Goal: Information Seeking & Learning: Learn about a topic

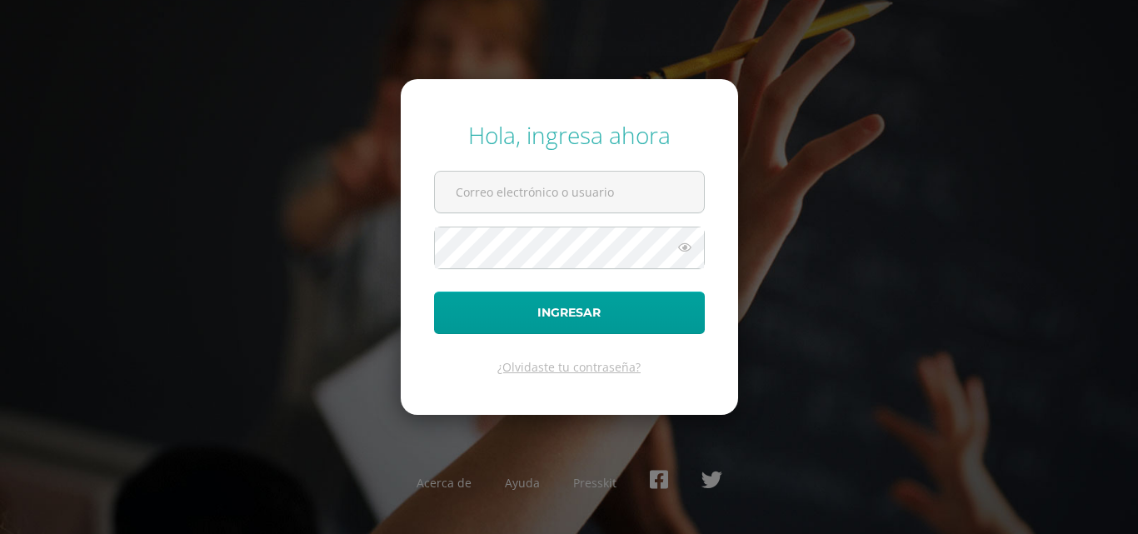
click at [610, 193] on input "text" at bounding box center [569, 192] width 269 height 41
type input "baldetti.sb@continentalamericano.edu.gt"
click at [434, 291] on button "Ingresar" at bounding box center [569, 312] width 271 height 42
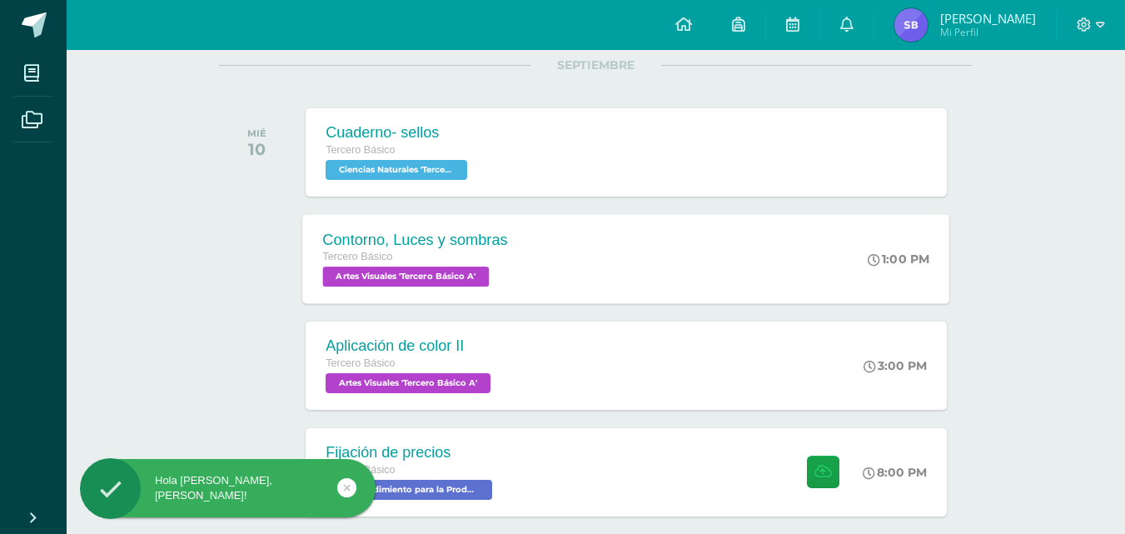
scroll to position [250, 0]
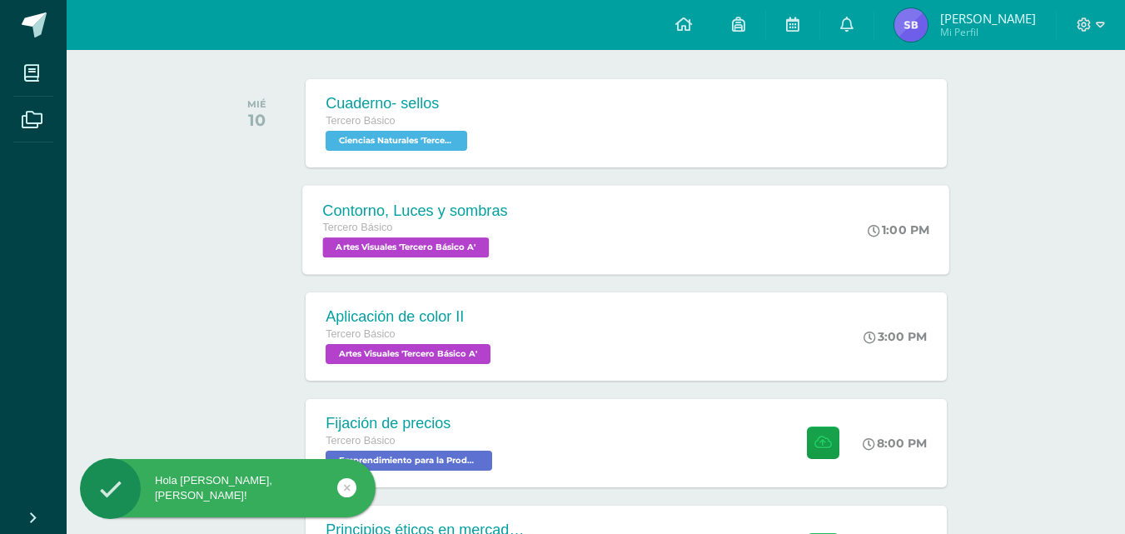
drag, startPoint x: 635, startPoint y: 232, endPoint x: 627, endPoint y: 223, distance: 11.2
click at [629, 223] on div "Contorno, Luces y sombras Tercero Básico Artes Visuales 'Tercero Básico A' 1:00…" at bounding box center [626, 229] width 647 height 89
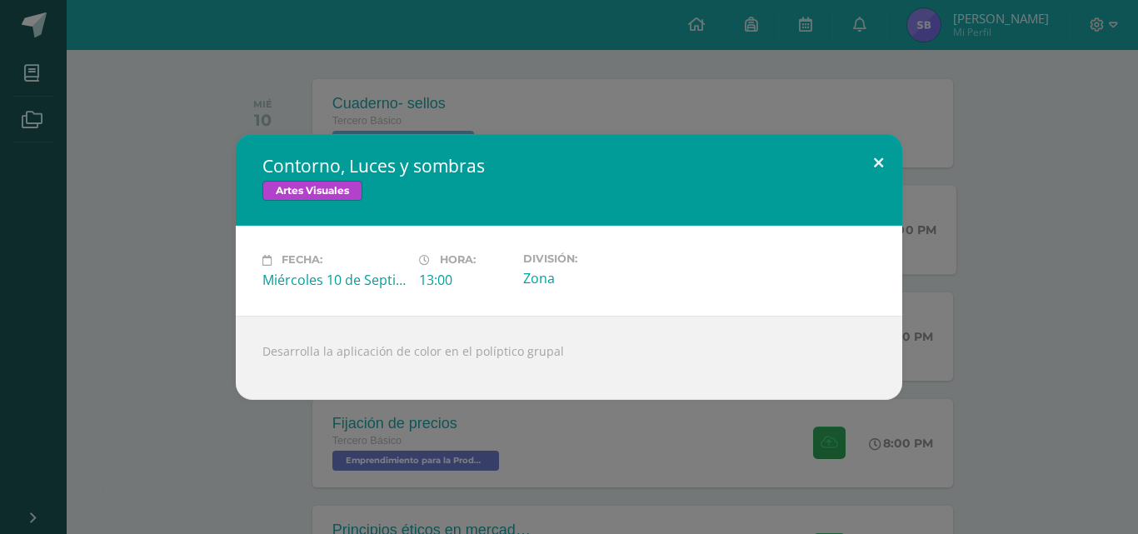
click at [894, 155] on button at bounding box center [877, 162] width 47 height 57
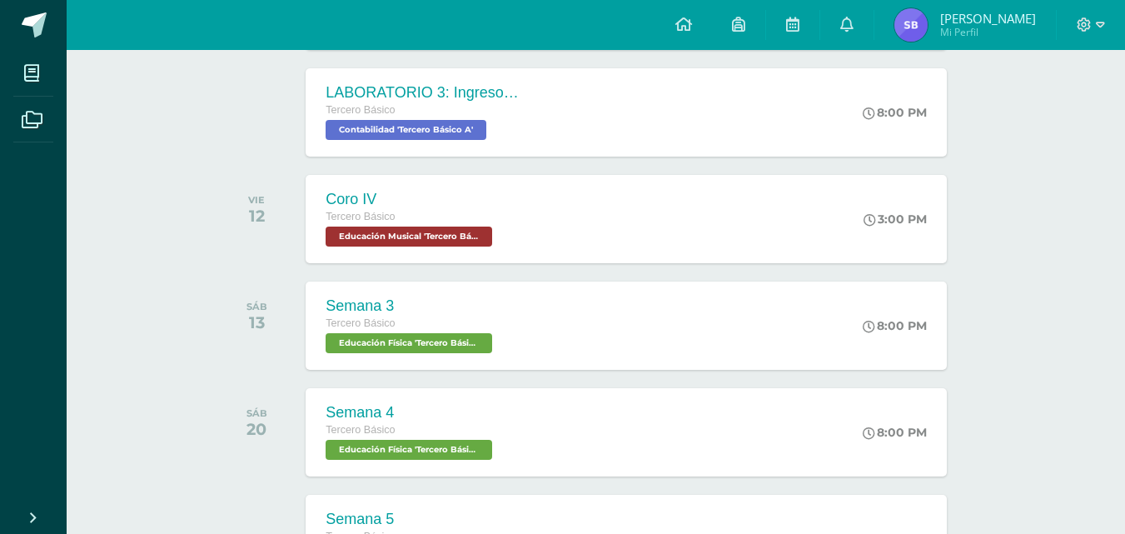
scroll to position [833, 0]
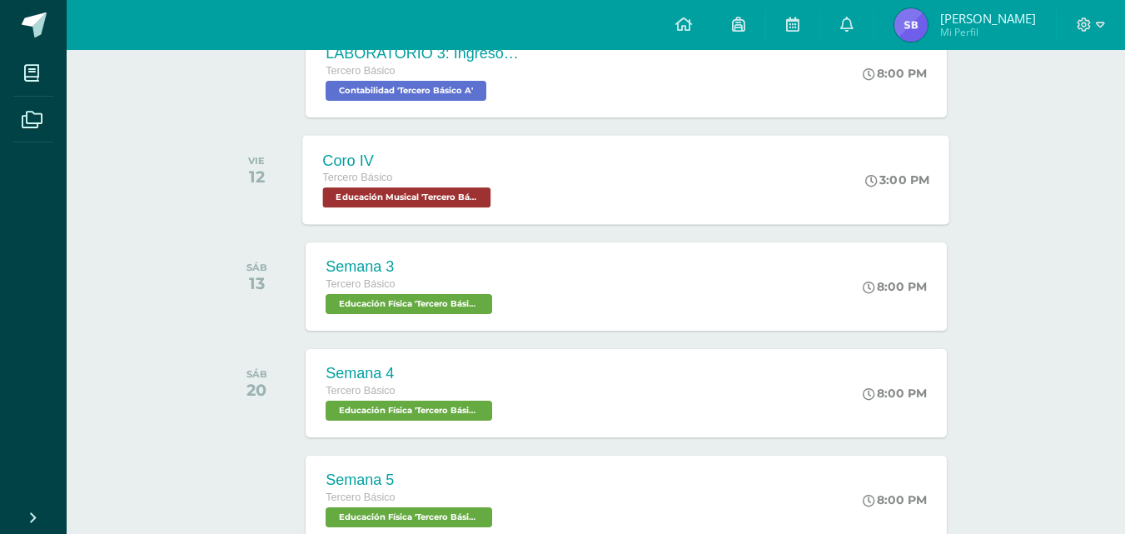
click at [536, 192] on div "Coro IV Tercero Básico Educación Musical 'Tercero Básico A' 3:00 PM Coro IV Edu…" at bounding box center [626, 179] width 647 height 89
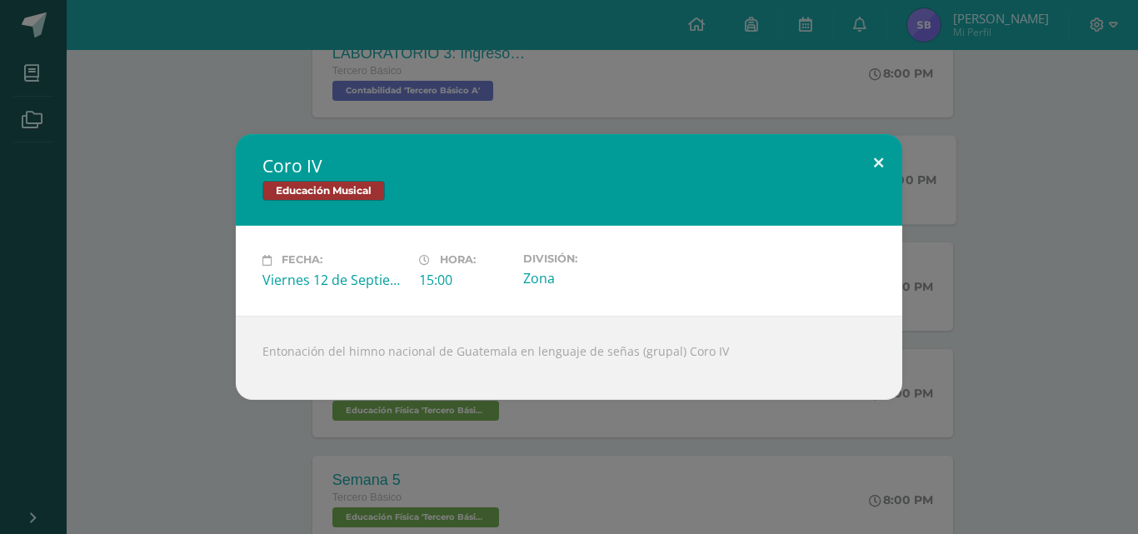
click at [880, 155] on button at bounding box center [877, 162] width 47 height 57
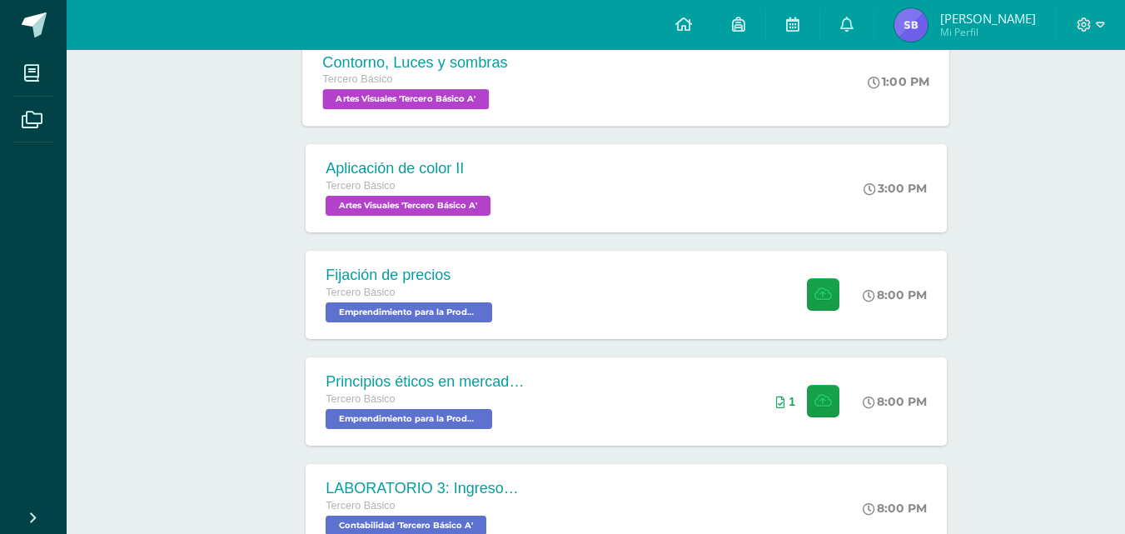
scroll to position [416, 0]
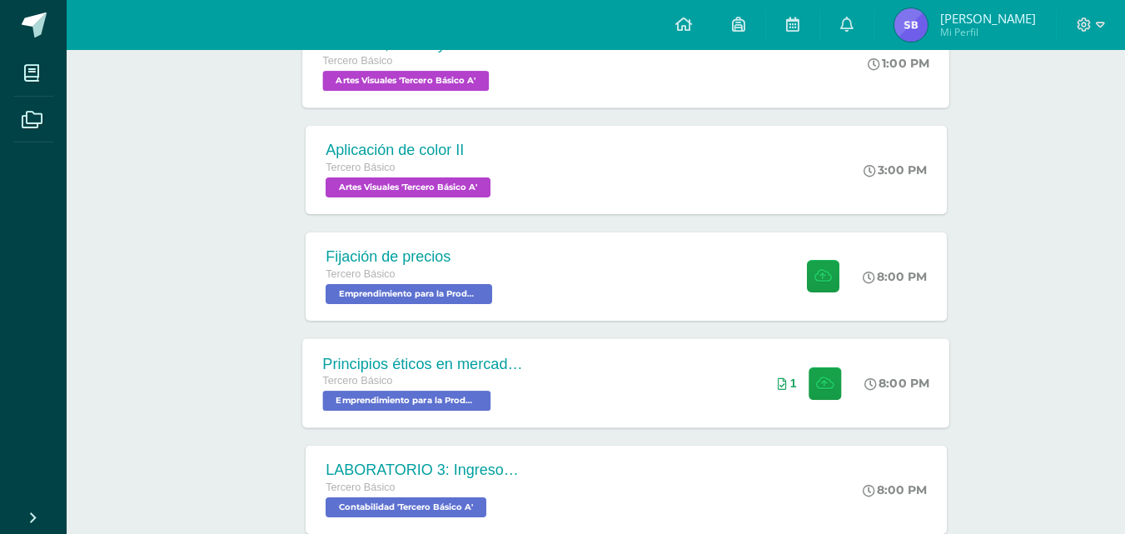
click at [575, 381] on div "Principios éticos en mercadotecnia y publicidad Tercero Básico Emprendimiento p…" at bounding box center [626, 382] width 647 height 89
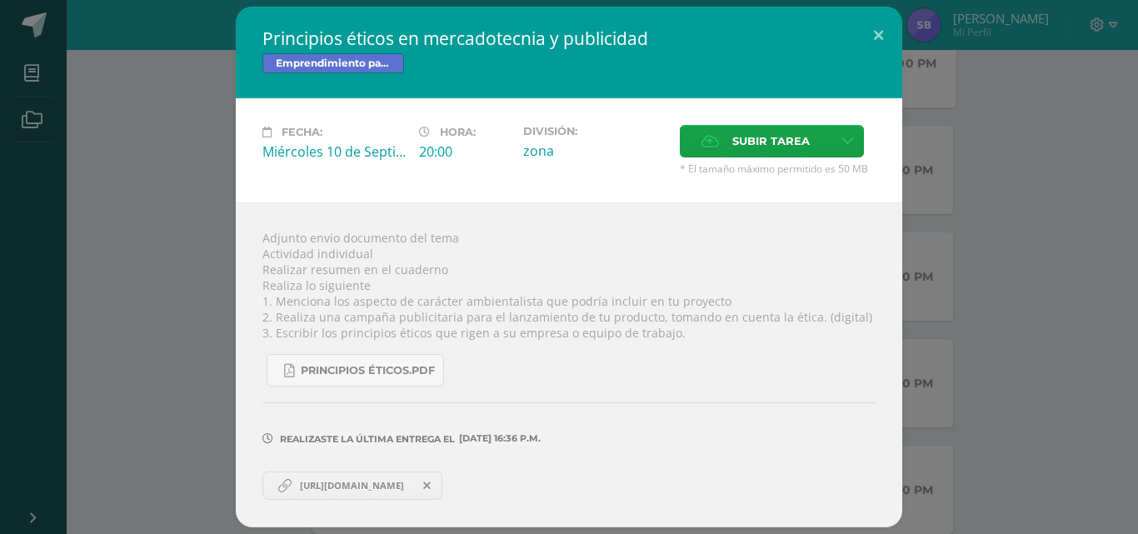
click at [360, 483] on span "[URL][DOMAIN_NAME]" at bounding box center [351, 485] width 121 height 13
click at [899, 34] on button at bounding box center [877, 35] width 47 height 57
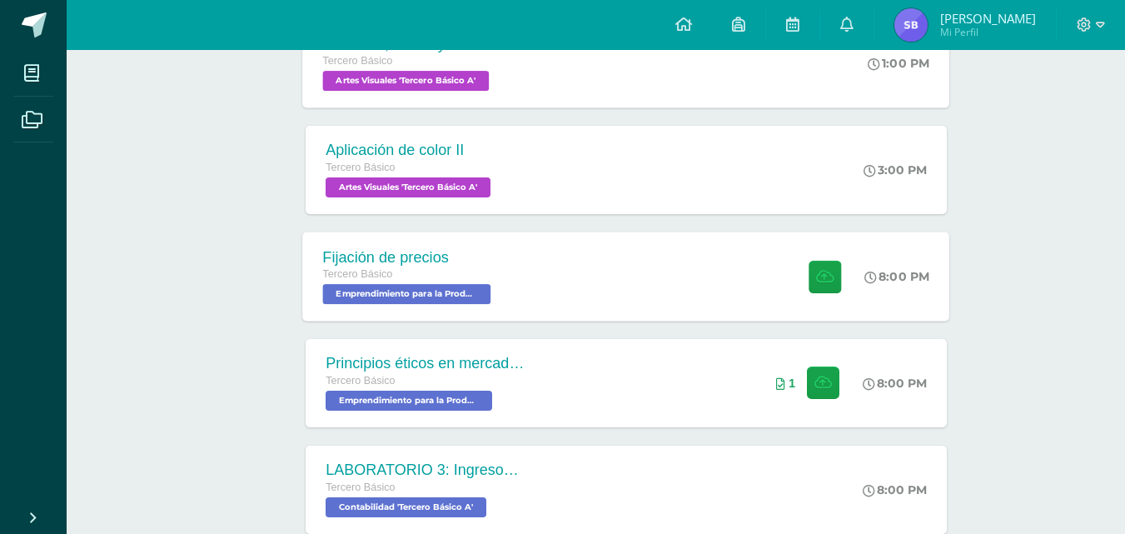
click at [655, 267] on div "Fijación de precios Tercero Básico Emprendimiento para la Productividad 'Tercer…" at bounding box center [626, 276] width 647 height 89
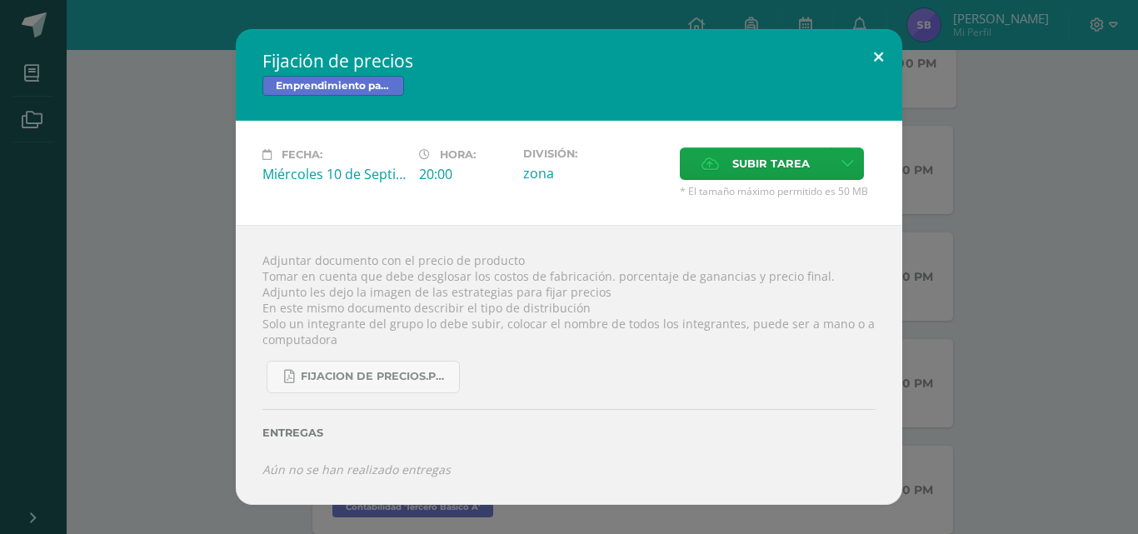
click at [877, 67] on button at bounding box center [877, 57] width 47 height 57
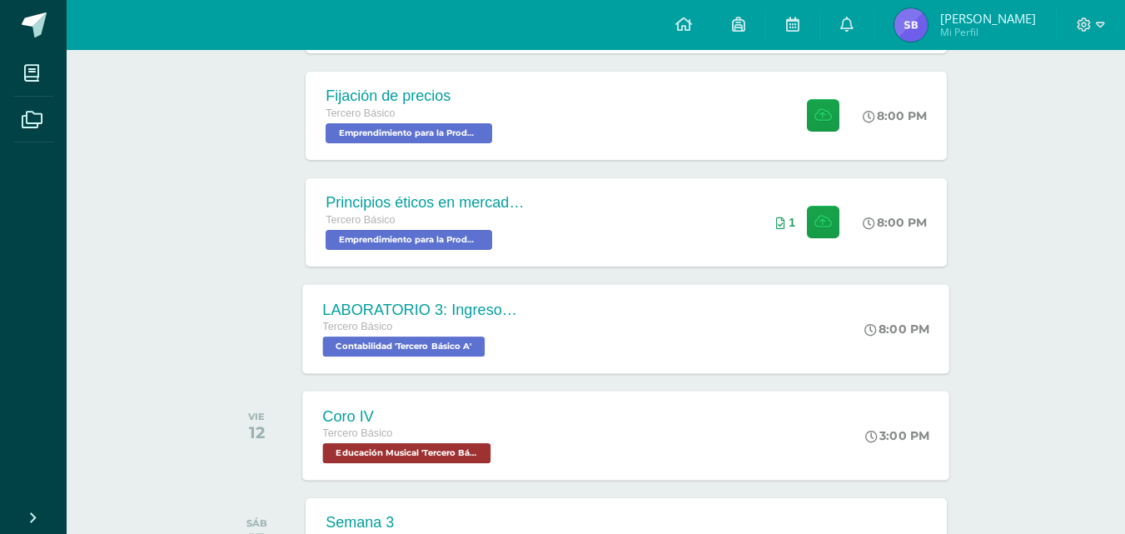
scroll to position [583, 0]
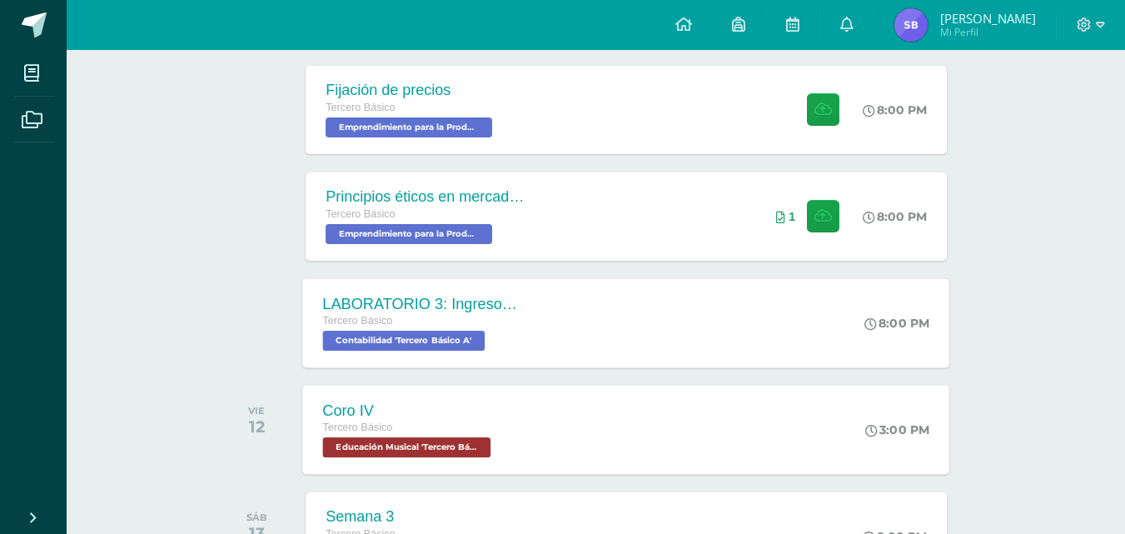
click at [501, 296] on div "LABORATORIO 3: Ingresos y deducciones laborales." at bounding box center [424, 303] width 202 height 17
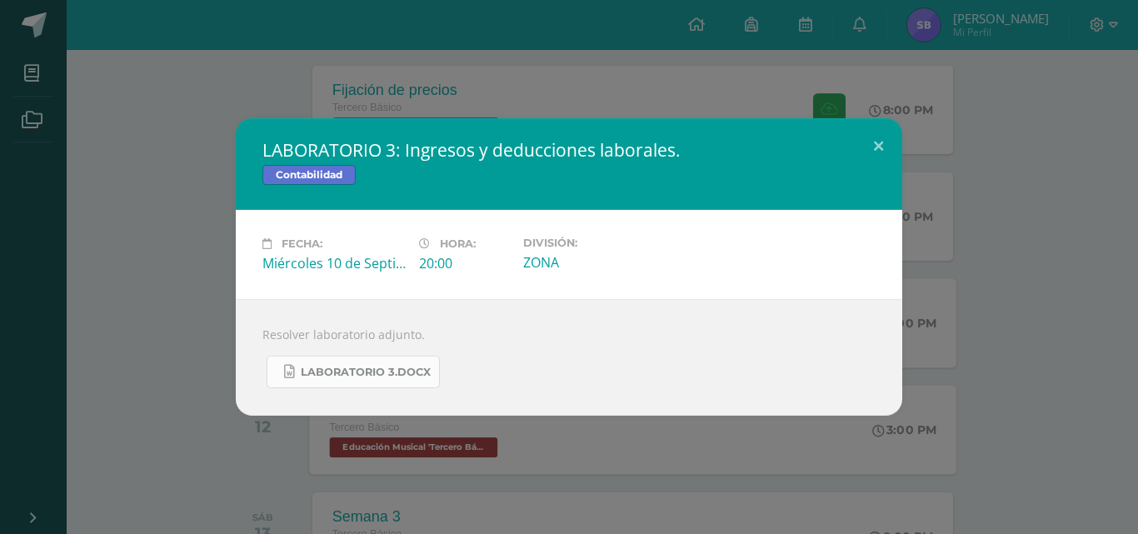
click at [336, 364] on link "LABORATORIO 3.docx" at bounding box center [353, 372] width 173 height 32
click at [884, 142] on button at bounding box center [877, 146] width 47 height 57
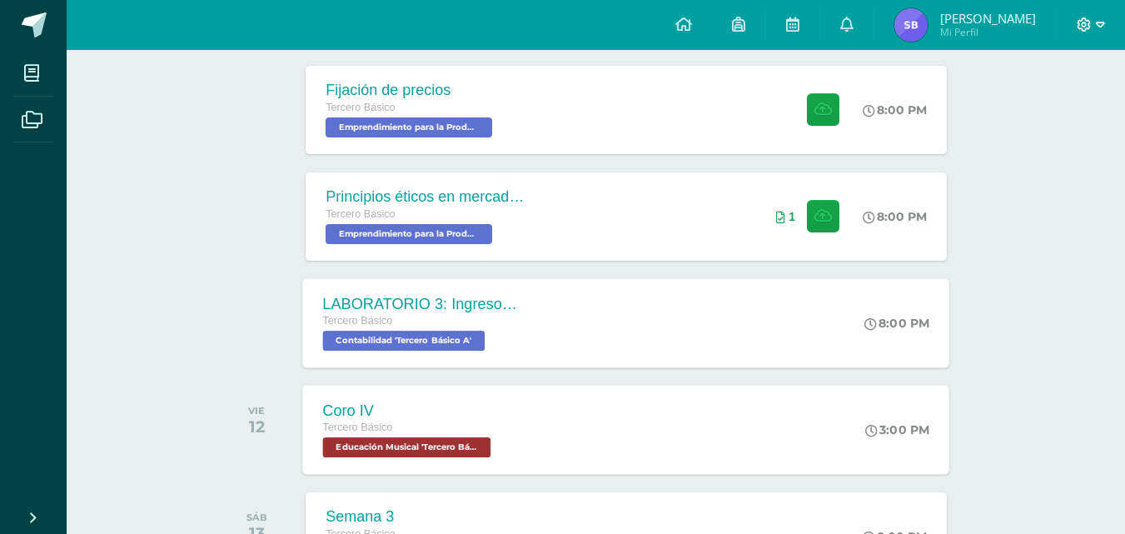
click at [1098, 32] on span at bounding box center [1091, 25] width 28 height 18
click at [1045, 108] on span "Cerrar sesión" at bounding box center [1048, 114] width 75 height 16
